Goal: Task Accomplishment & Management: Complete application form

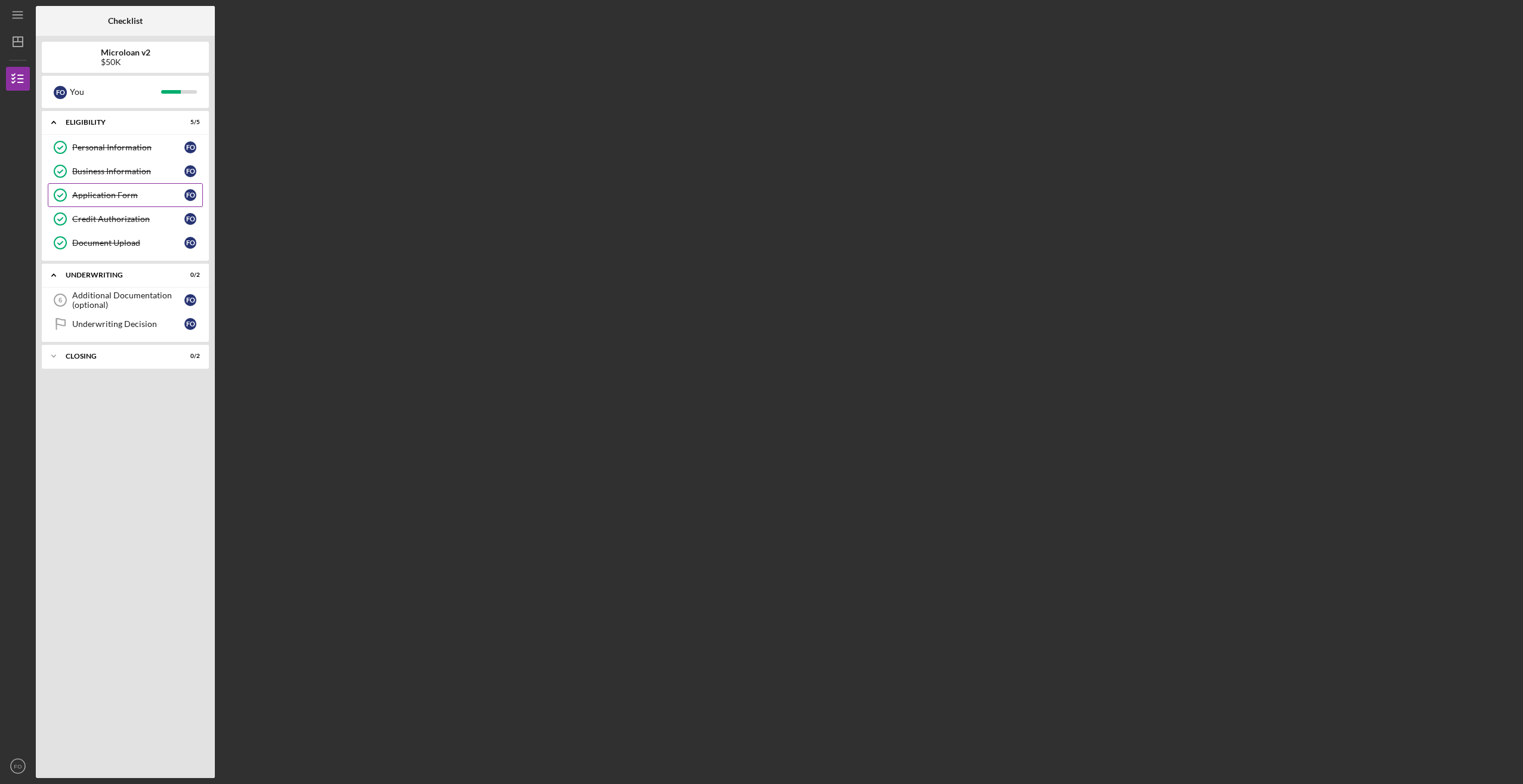
click at [102, 195] on div "Application Form" at bounding box center [128, 195] width 112 height 10
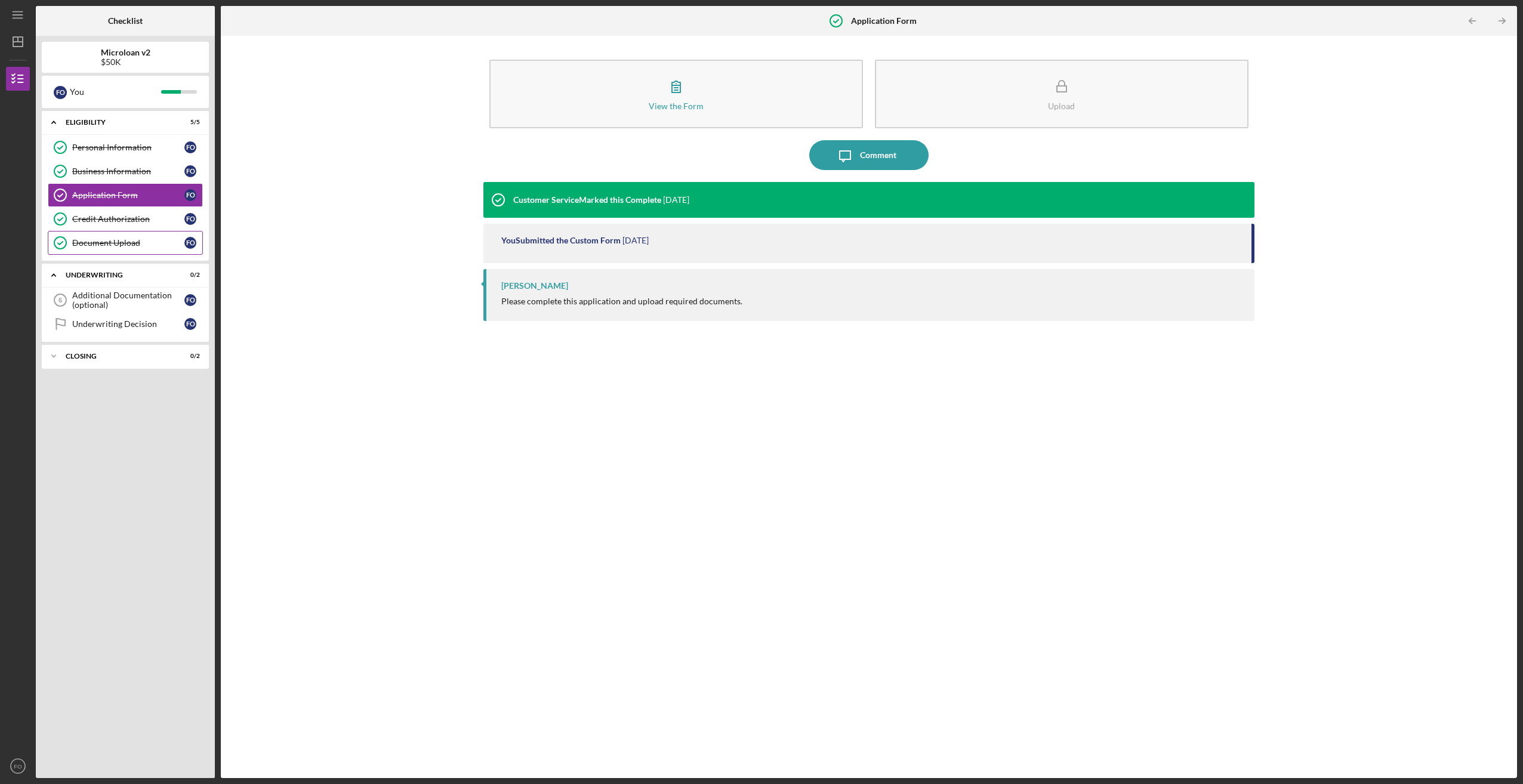
click at [112, 242] on div "Document Upload" at bounding box center [128, 243] width 112 height 10
